Goal: Task Accomplishment & Management: Manage account settings

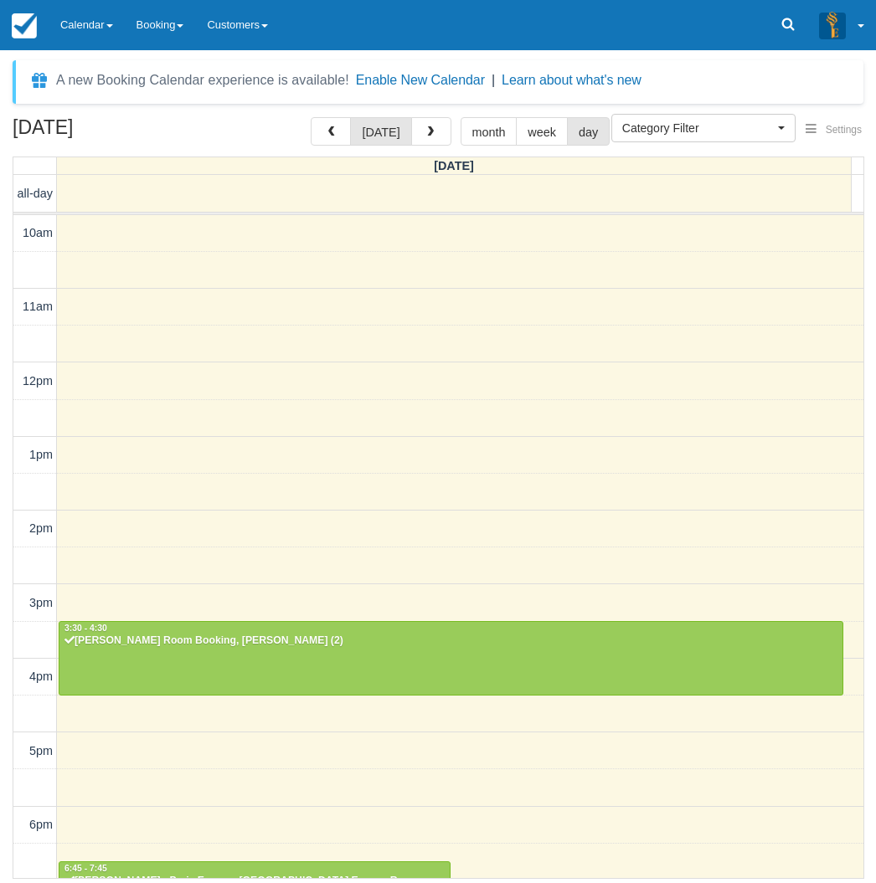
select select
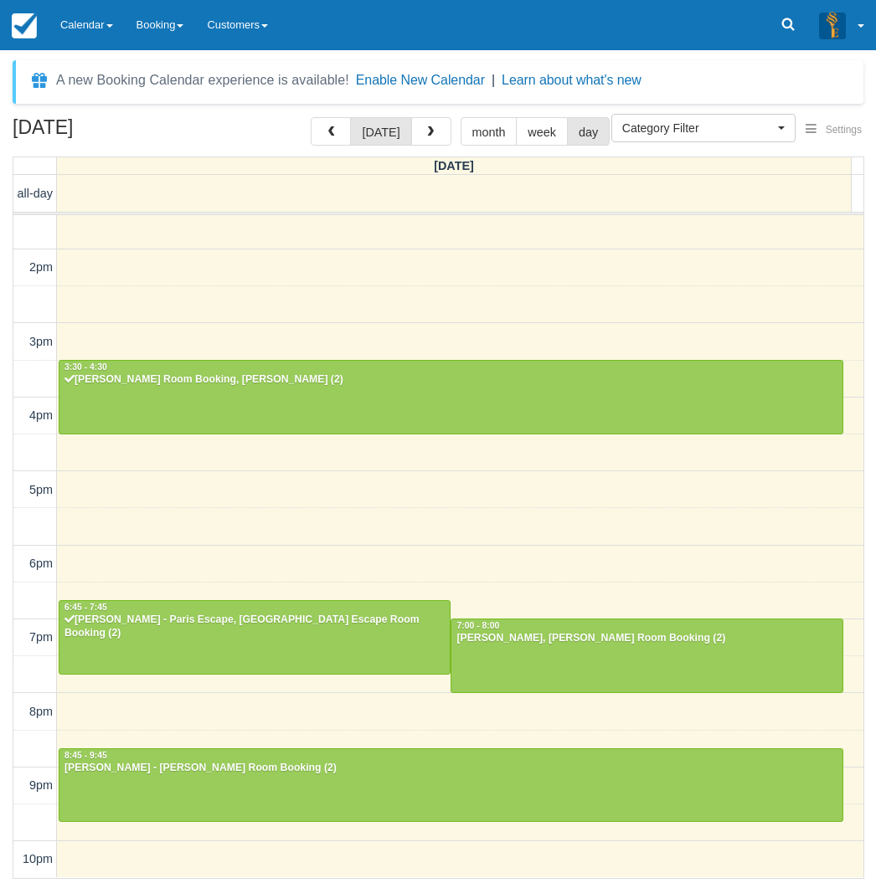
click at [2, 638] on div "August 28, 2025 today month week day Thursday all-day 10am 11am 12pm 1pm 2pm 3p…" at bounding box center [438, 498] width 876 height 762
click at [96, 28] on link "Calendar" at bounding box center [87, 25] width 76 height 50
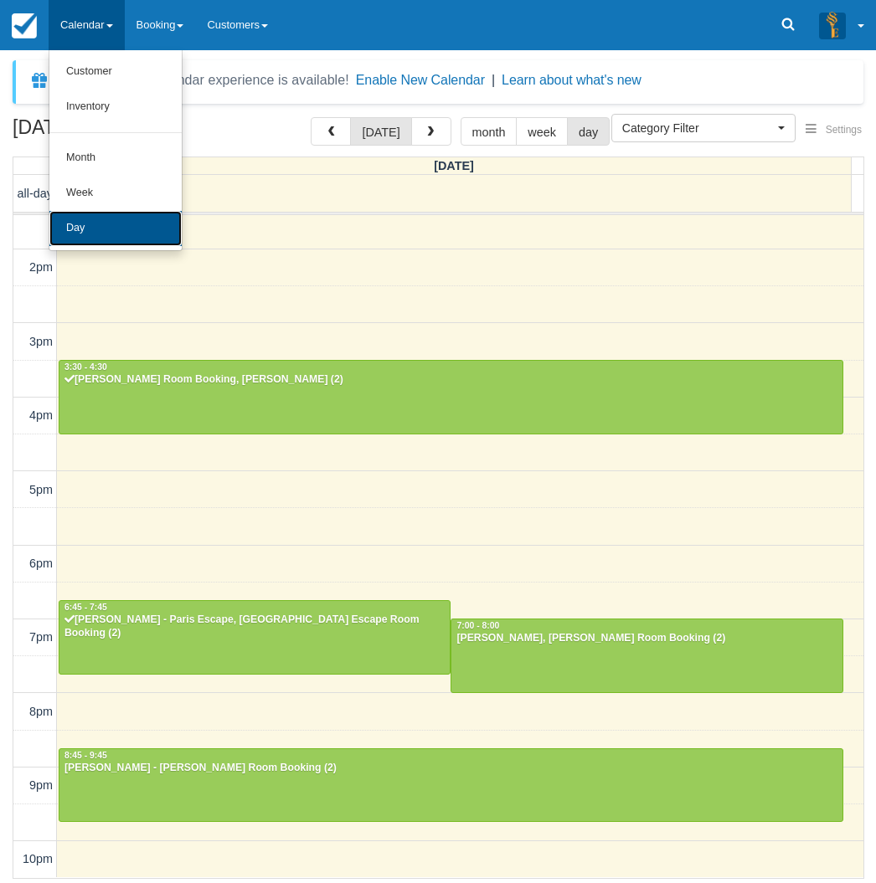
click at [95, 234] on link "Day" at bounding box center [115, 228] width 132 height 35
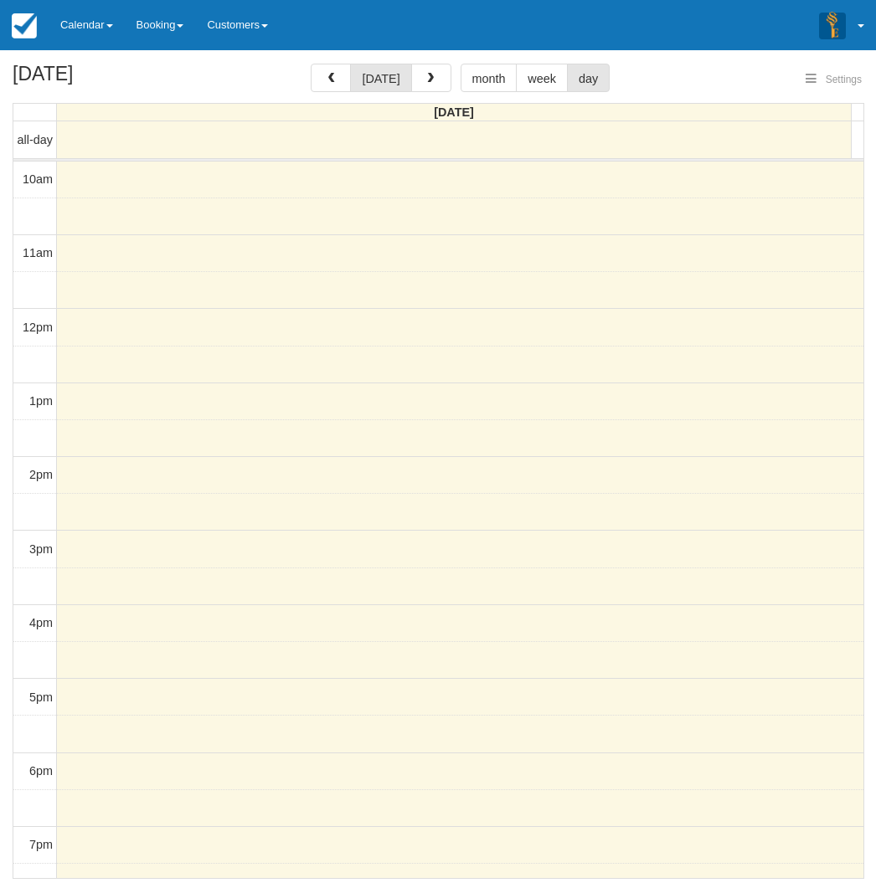
select select
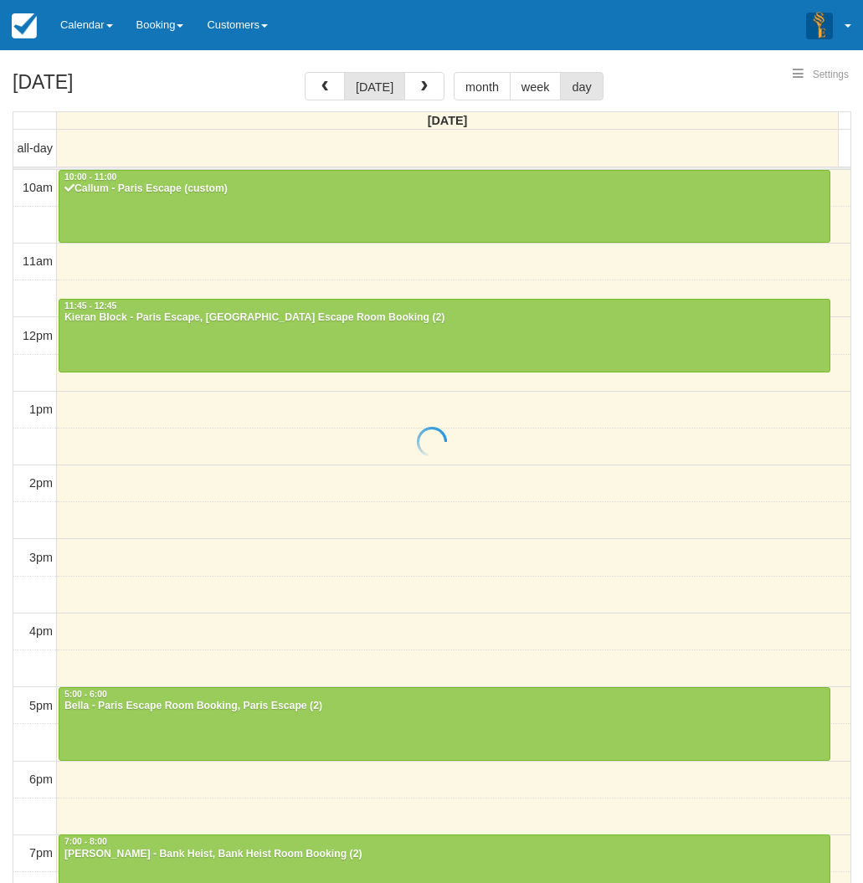
select select
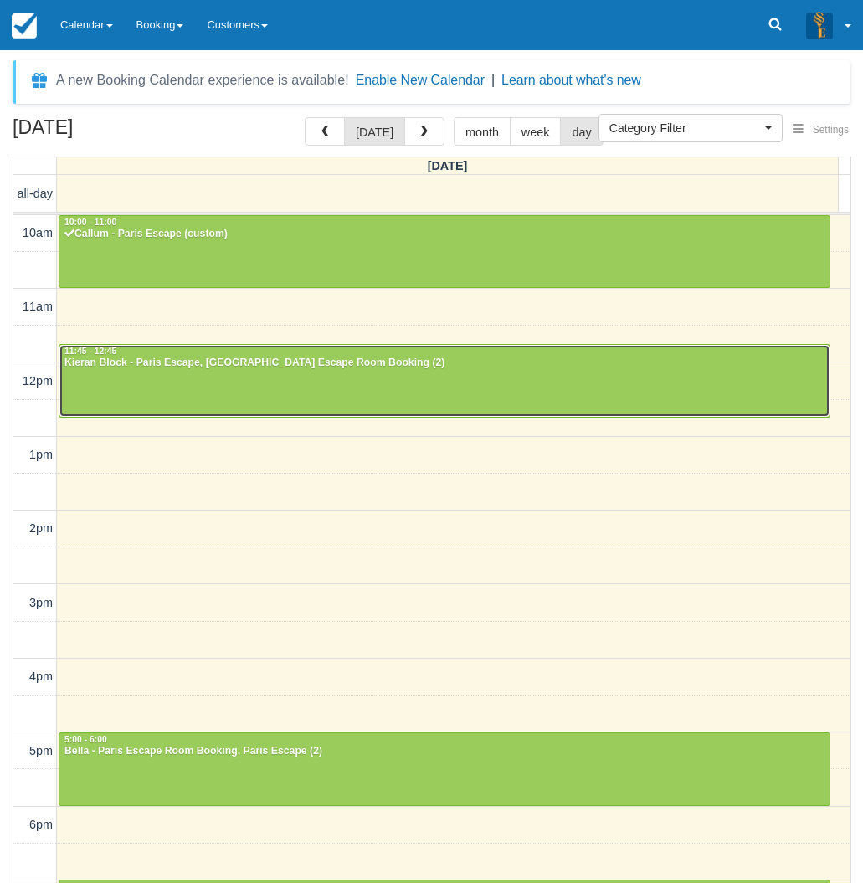
click at [411, 378] on div at bounding box center [444, 381] width 770 height 72
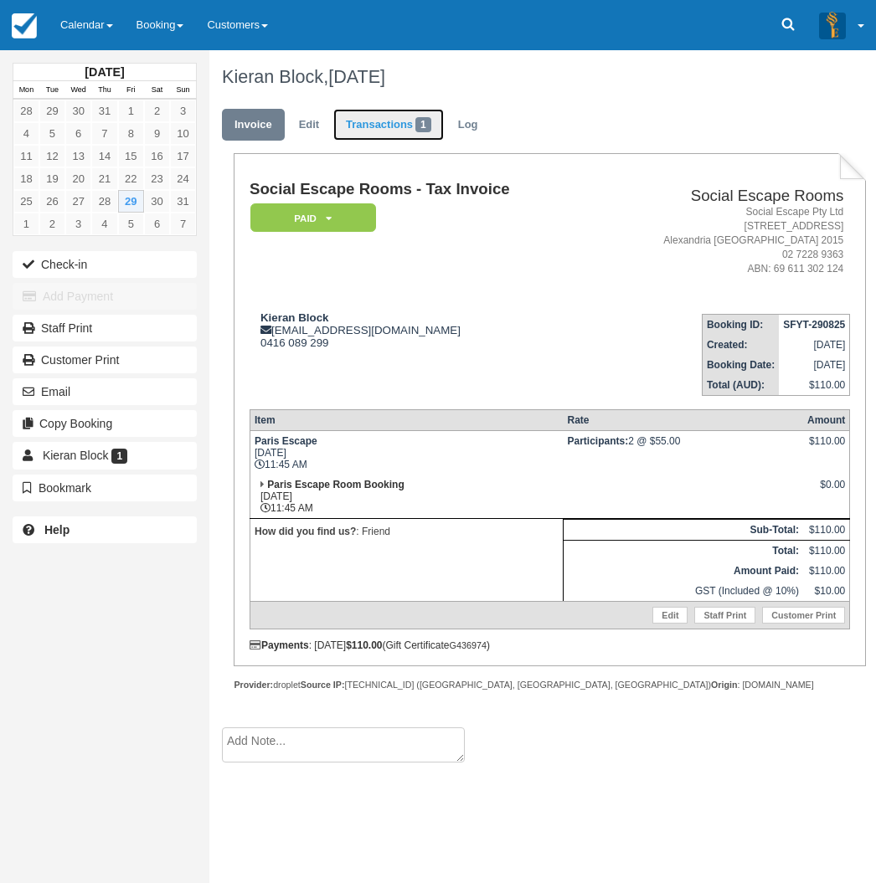
click at [389, 124] on link "Transactions 1" at bounding box center [388, 125] width 111 height 33
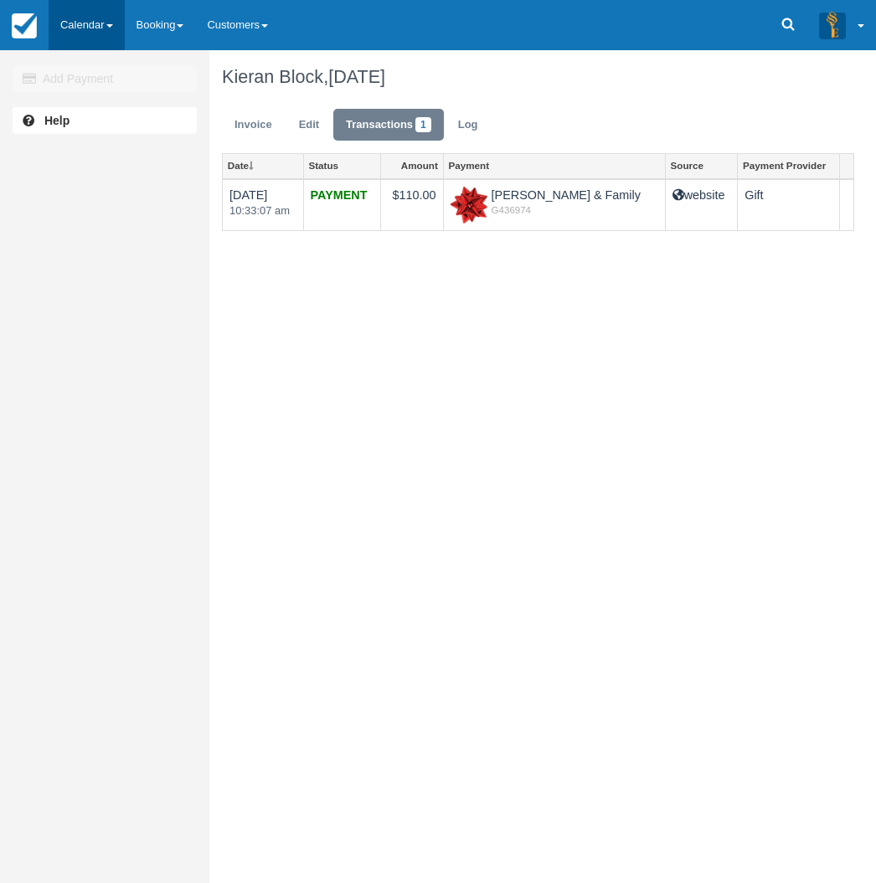
click at [87, 27] on link "Calendar" at bounding box center [87, 25] width 76 height 50
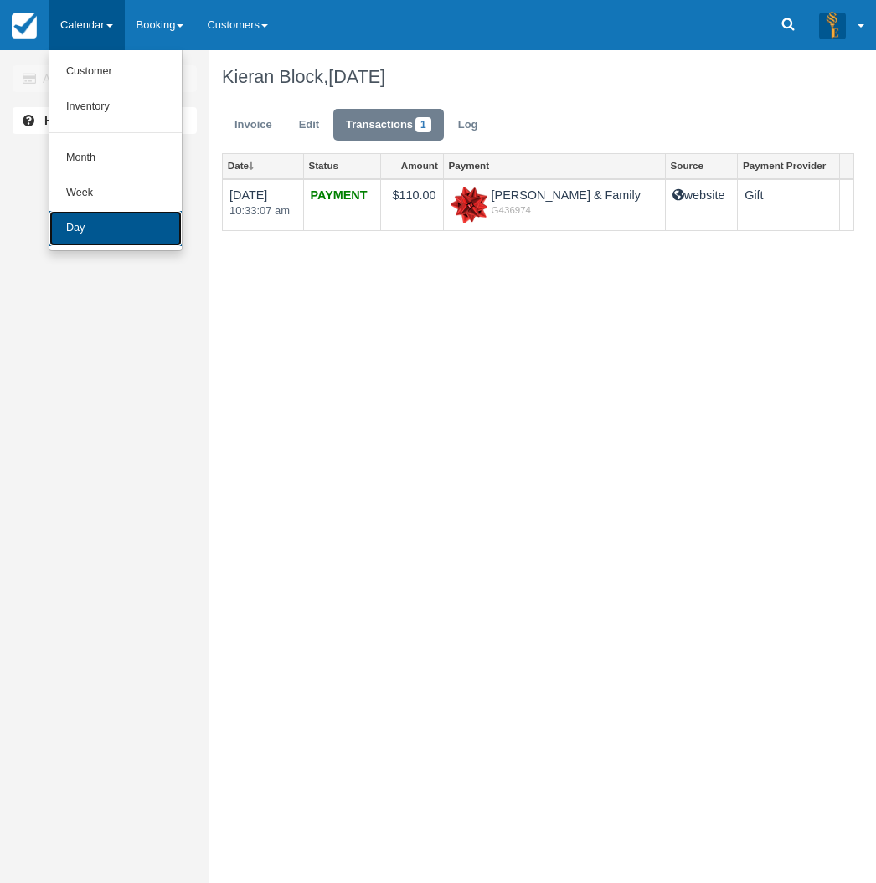
click at [90, 232] on link "Day" at bounding box center [115, 228] width 132 height 35
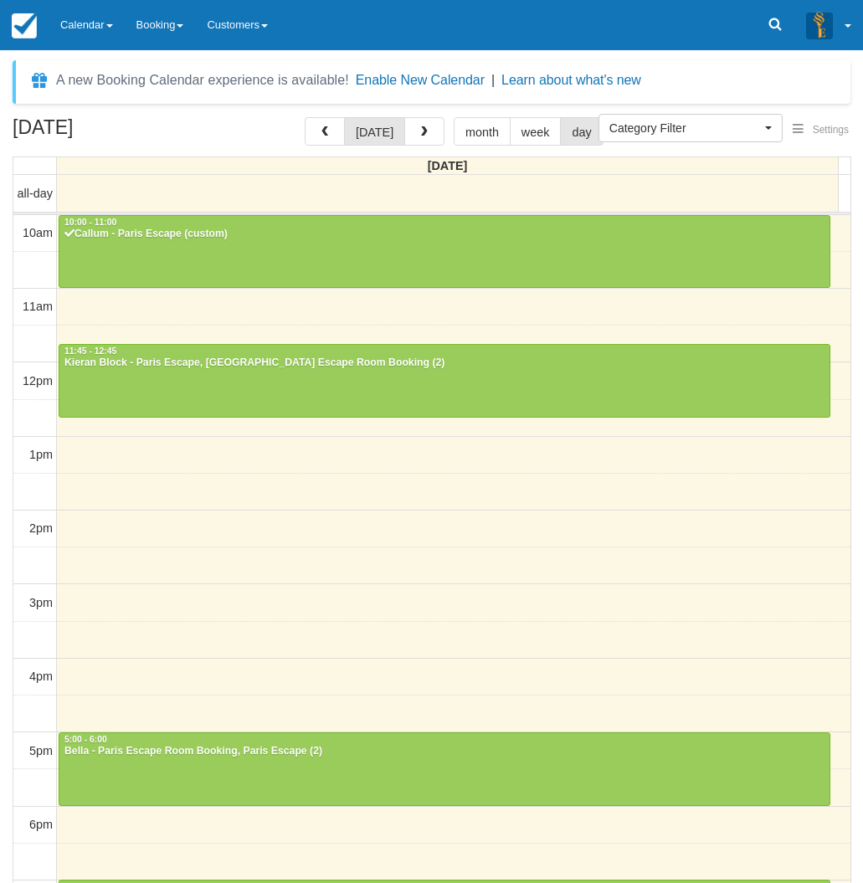
select select
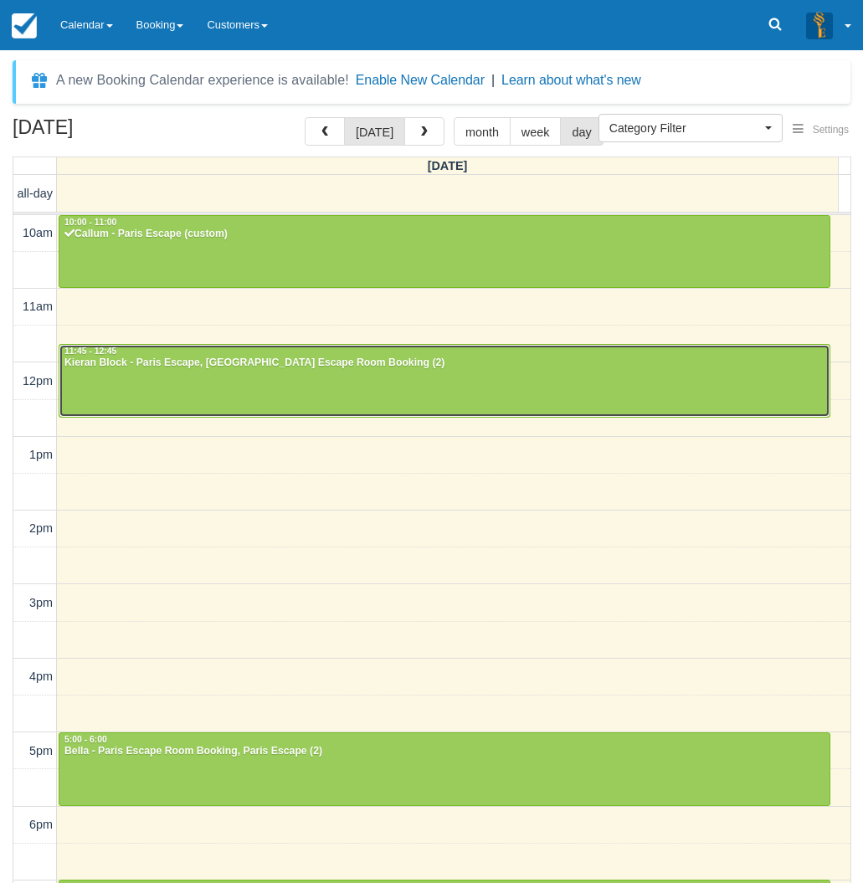
click at [127, 381] on div at bounding box center [444, 381] width 770 height 72
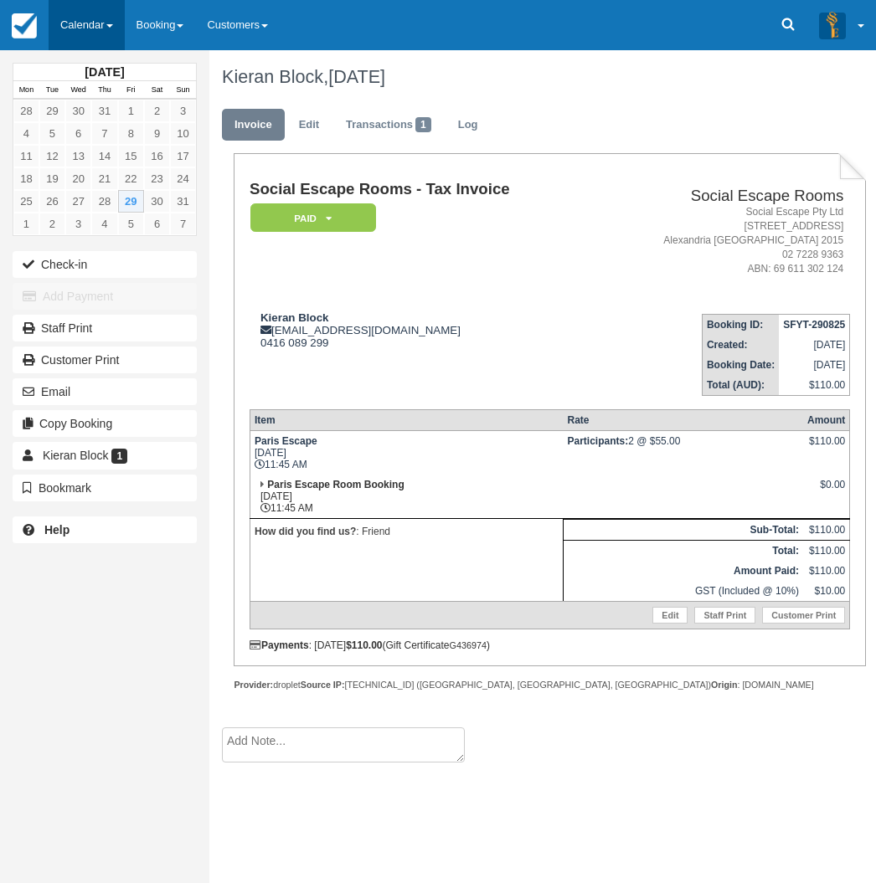
click at [91, 13] on link "Calendar" at bounding box center [87, 25] width 76 height 50
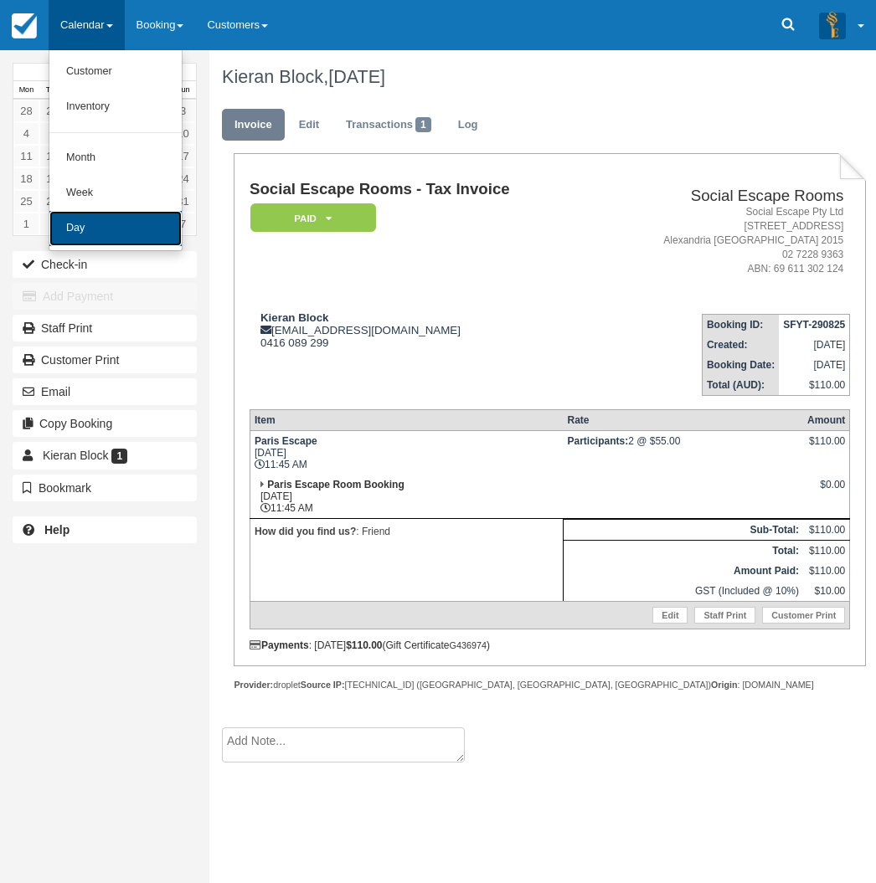
click at [96, 229] on link "Day" at bounding box center [115, 228] width 132 height 35
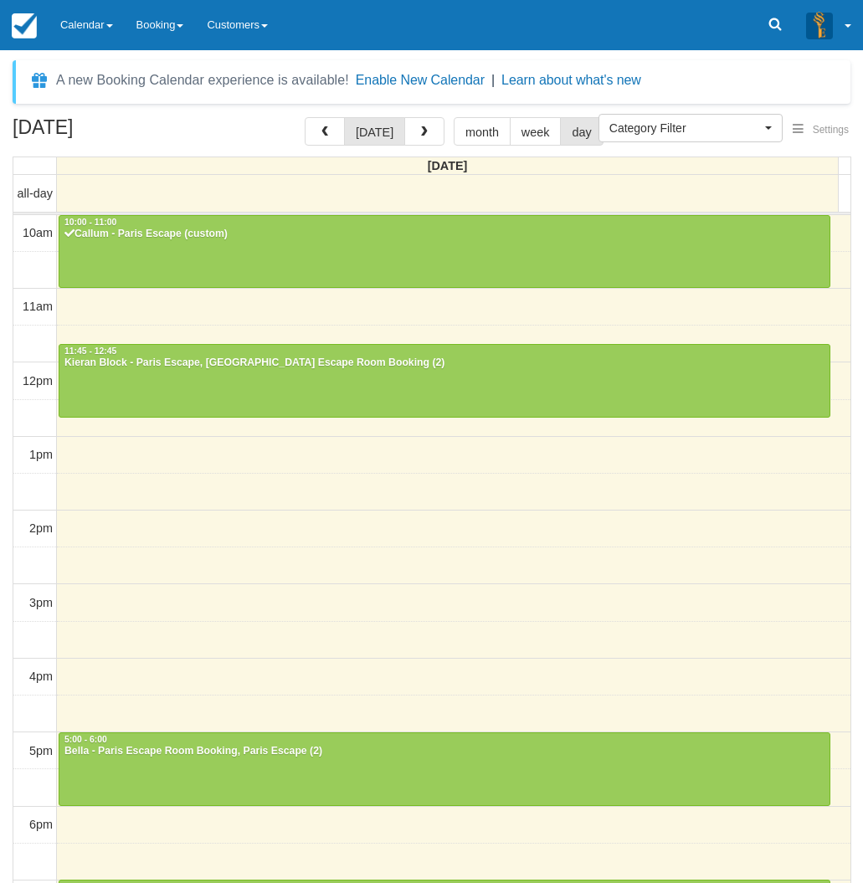
select select
click at [4, 547] on div "August 29, 2025 today month week day Friday all-day 10am 11am 12pm 1pm 2pm 3pm …" at bounding box center [431, 525] width 863 height 816
click at [6, 672] on div "August 29, 2025 today month week day Friday all-day 10am 11am 12pm 1pm 2pm 3pm …" at bounding box center [431, 525] width 863 height 816
click at [7, 744] on div "August 29, 2025 today month week day Friday all-day 10am 11am 12pm 1pm 2pm 3pm …" at bounding box center [431, 525] width 863 height 816
click at [8, 607] on div "August 29, 2025 today month week day Friday all-day 10am 11am 12pm 1pm 2pm 3pm …" at bounding box center [431, 525] width 863 height 816
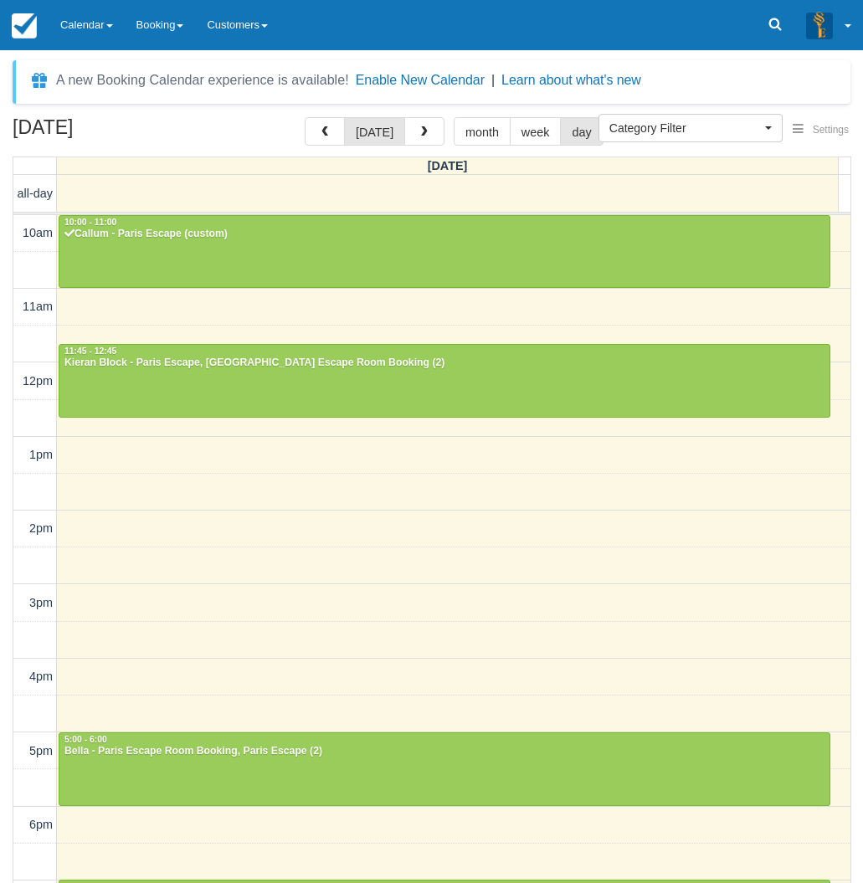
click at [10, 602] on div "August 29, 2025 today month week day Friday all-day 10am 11am 12pm 1pm 2pm 3pm …" at bounding box center [431, 525] width 863 height 816
click at [6, 671] on div "August 29, 2025 today month week day Friday all-day 10am 11am 12pm 1pm 2pm 3pm …" at bounding box center [431, 525] width 863 height 816
click at [81, 27] on link "Calendar" at bounding box center [87, 25] width 76 height 50
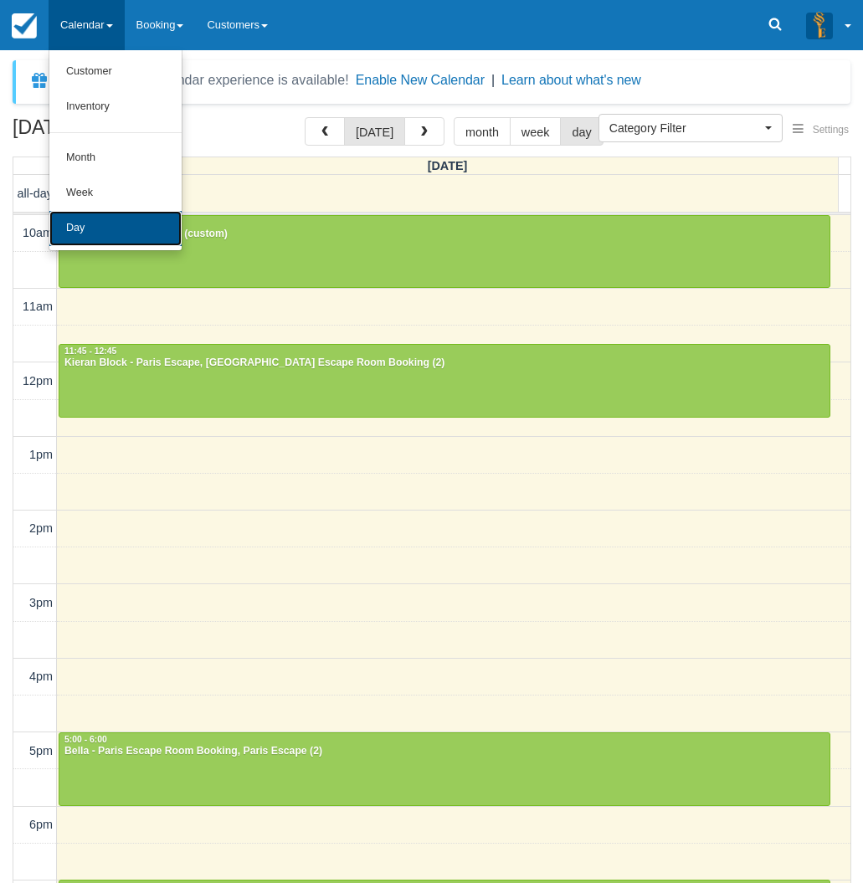
click at [109, 229] on link "Day" at bounding box center [115, 228] width 132 height 35
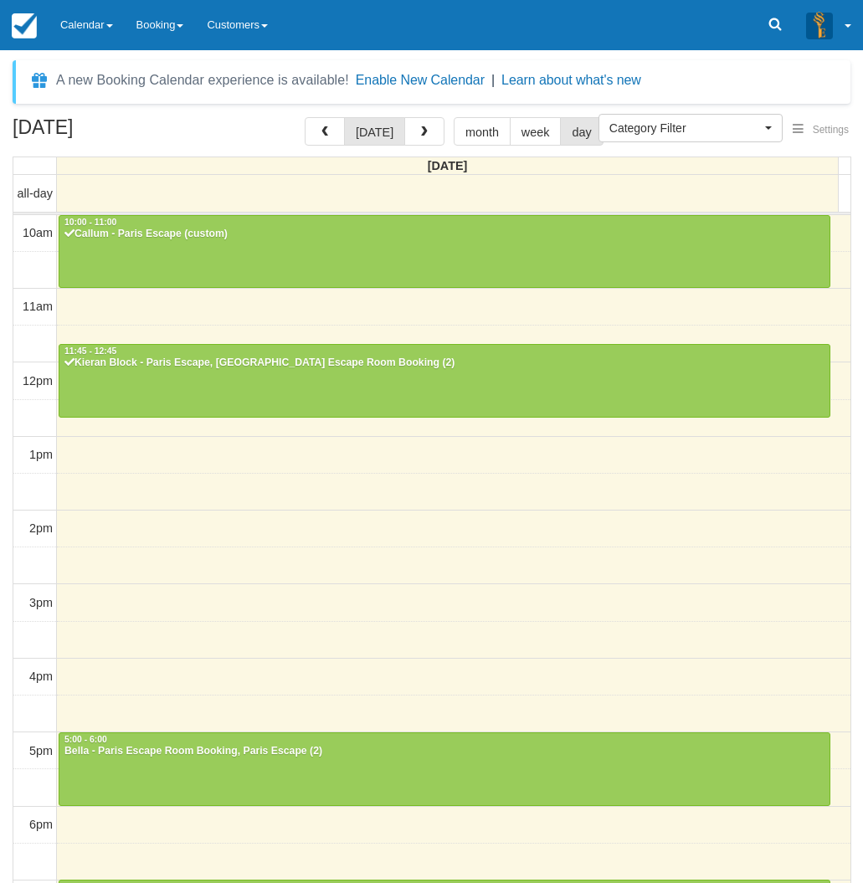
select select
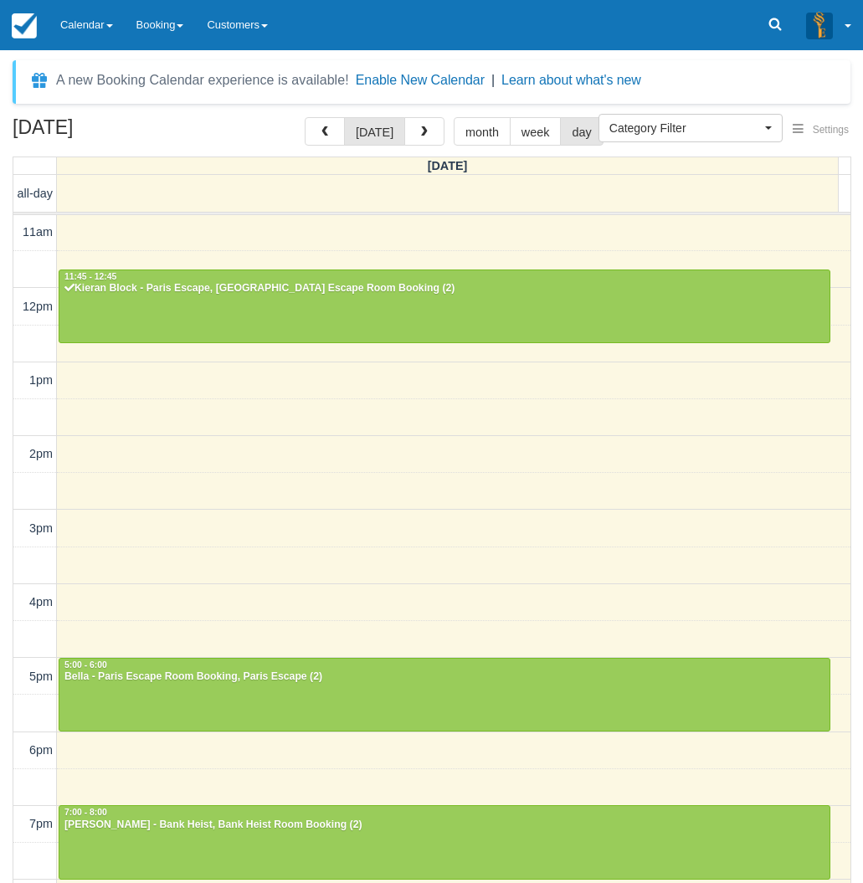
click at [5, 381] on div "[DATE] [DATE] month week day [DATE] all-day 10am 11am 12pm 1pm 2pm 3pm 4pm 5pm …" at bounding box center [431, 525] width 863 height 816
click at [77, 25] on link "Calendar" at bounding box center [87, 25] width 76 height 50
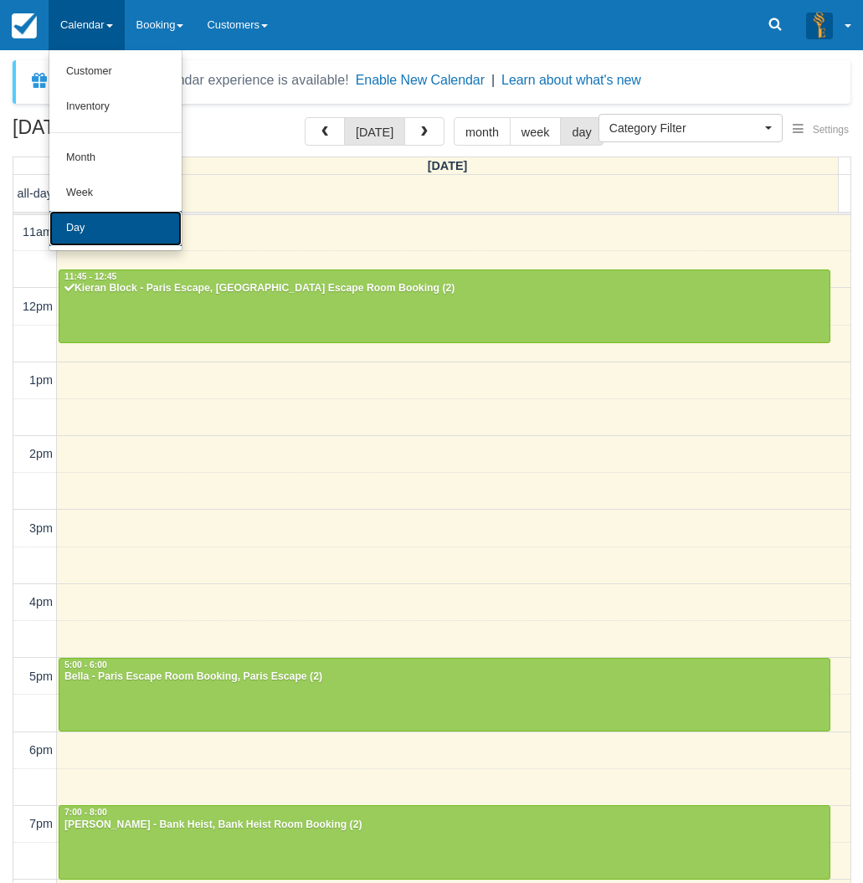
click at [98, 229] on link "Day" at bounding box center [115, 228] width 132 height 35
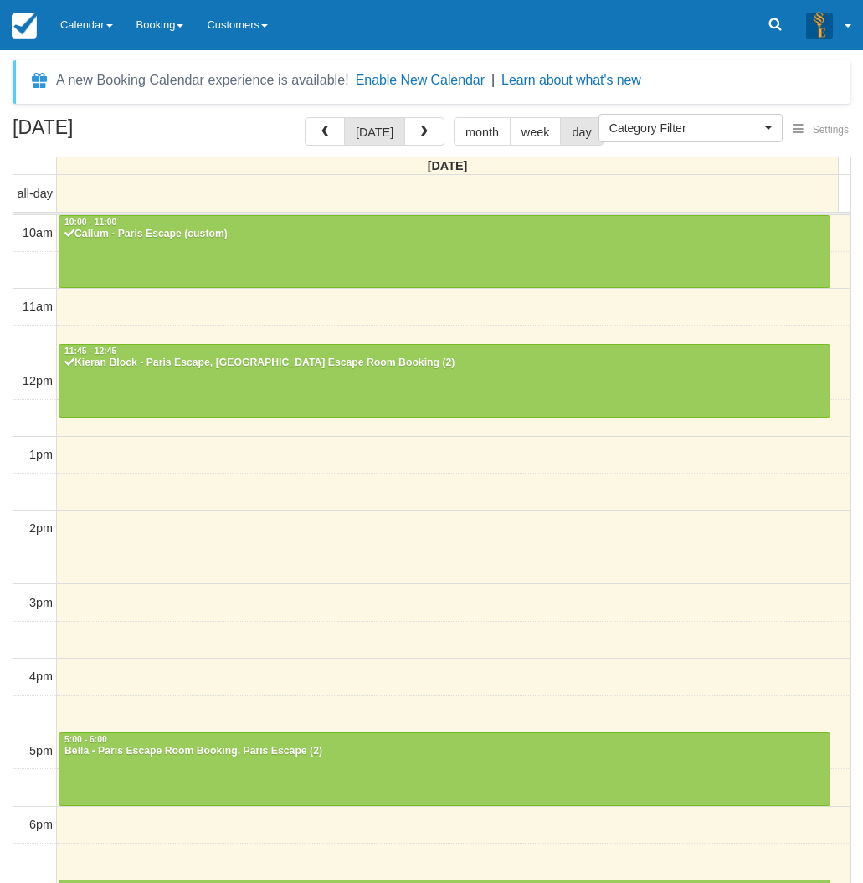
select select
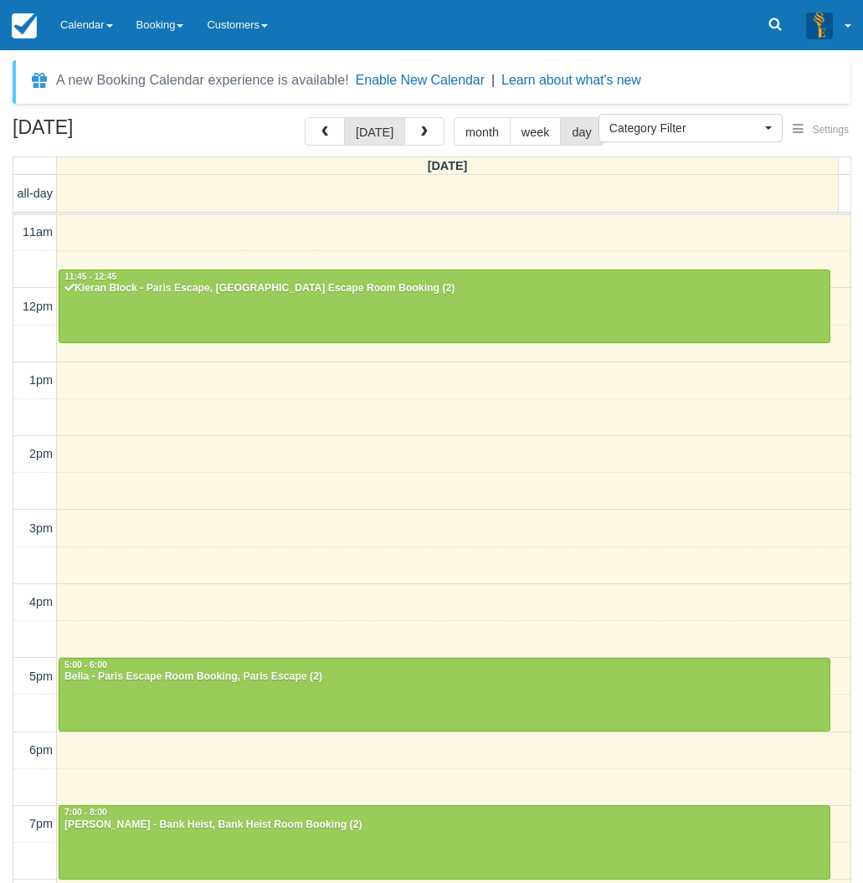
click at [4, 500] on div "[DATE] [DATE] month week day [DATE] all-day 10am 11am 12pm 1pm 2pm 3pm 4pm 5pm …" at bounding box center [431, 525] width 863 height 816
